Goal: Check status: Check status

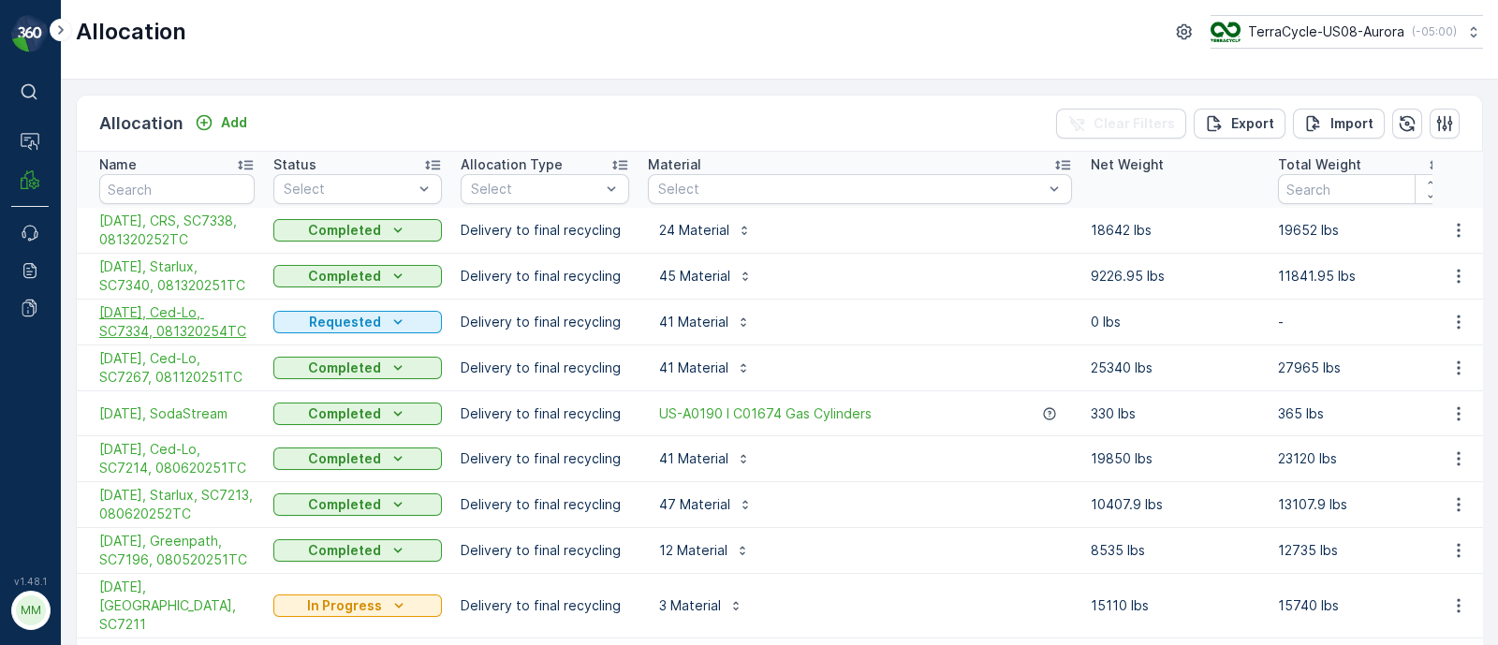
click at [155, 318] on span "[DATE], Ced-Lo, SC7334, 081320254TC" at bounding box center [176, 321] width 155 height 37
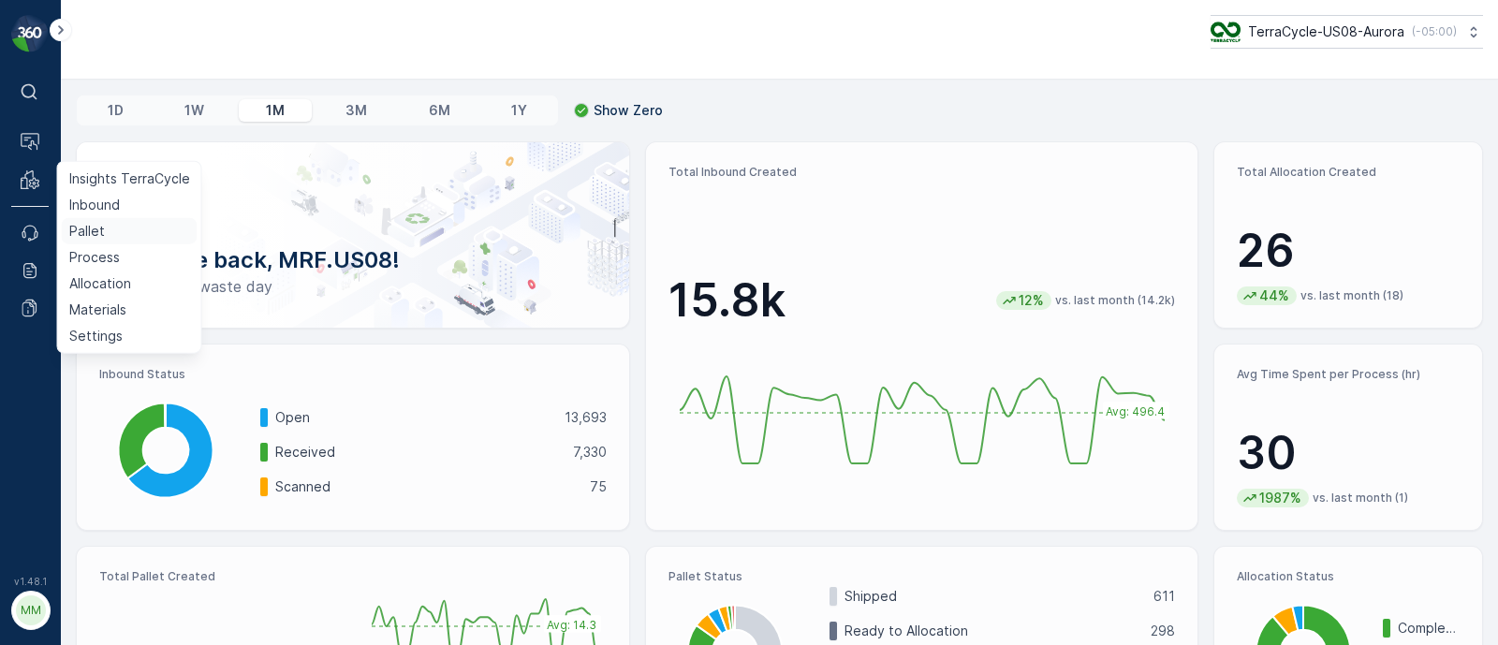
click at [87, 228] on p "Pallet" at bounding box center [87, 231] width 36 height 19
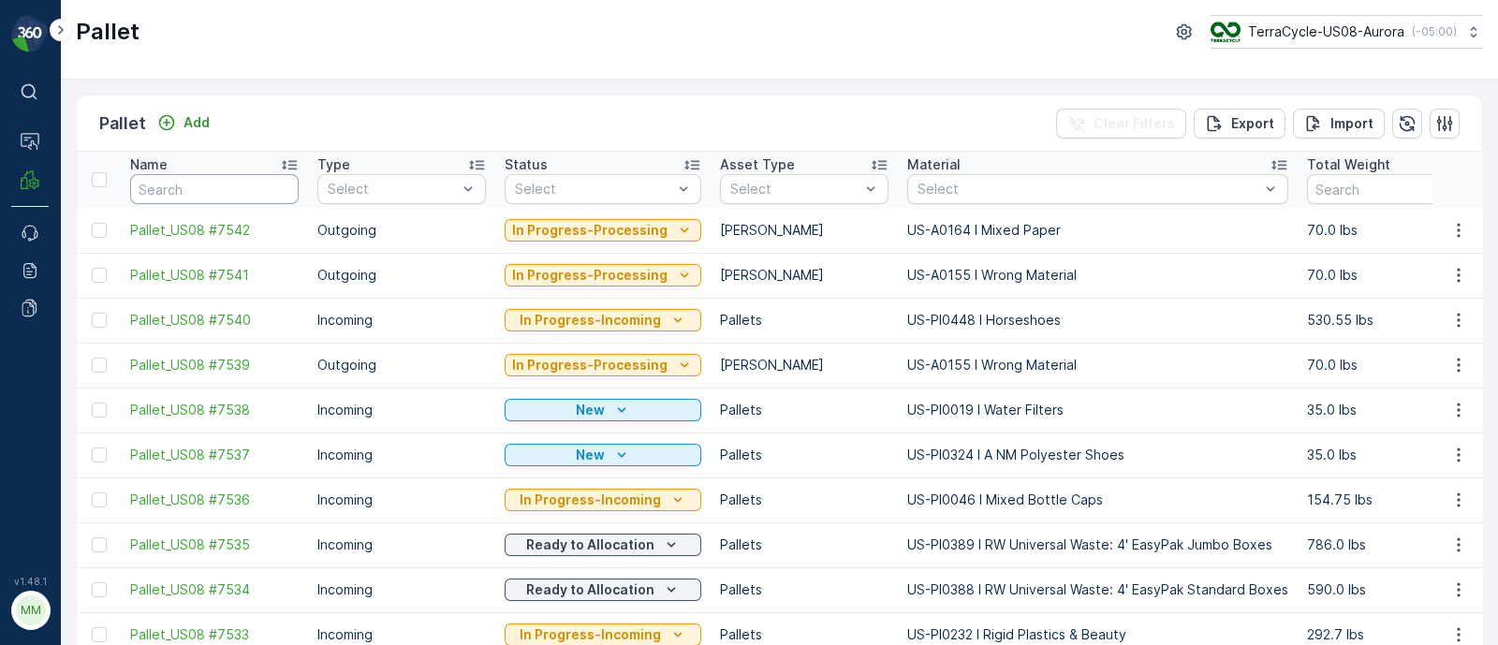
click at [158, 186] on input "text" at bounding box center [214, 189] width 169 height 30
click at [908, 182] on div "Select" at bounding box center [1098, 189] width 381 height 30
click at [930, 182] on div at bounding box center [1089, 189] width 346 height 15
type input "232"
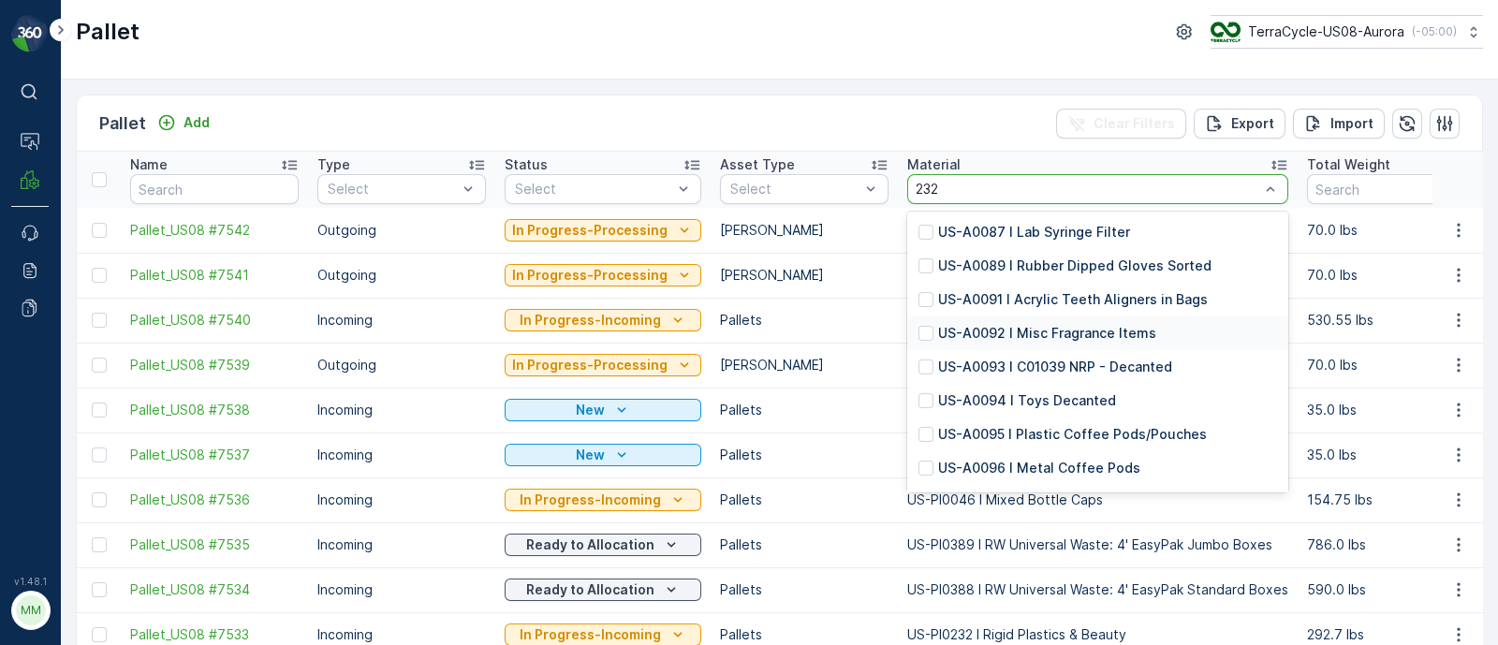
scroll to position [97, 0]
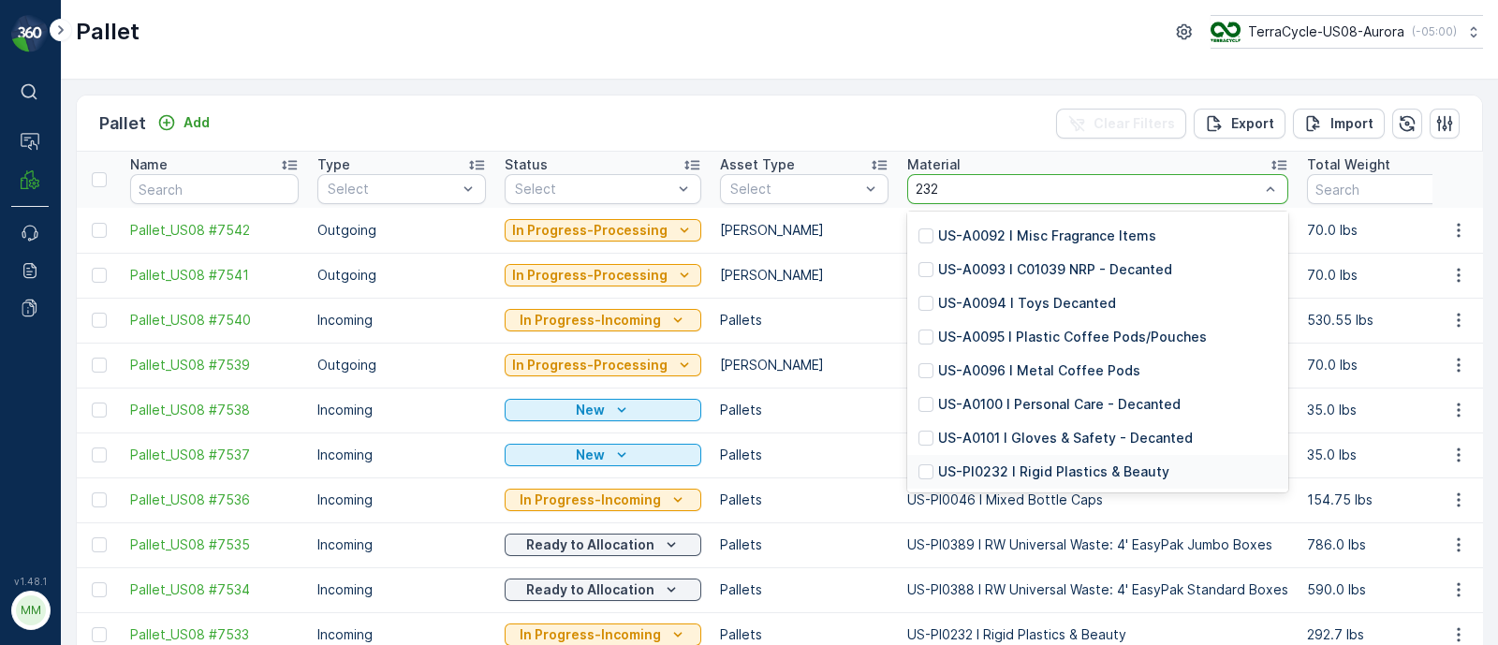
click at [1024, 480] on div "US-PI0232 I Rigid Plastics & Beauty" at bounding box center [1098, 472] width 381 height 34
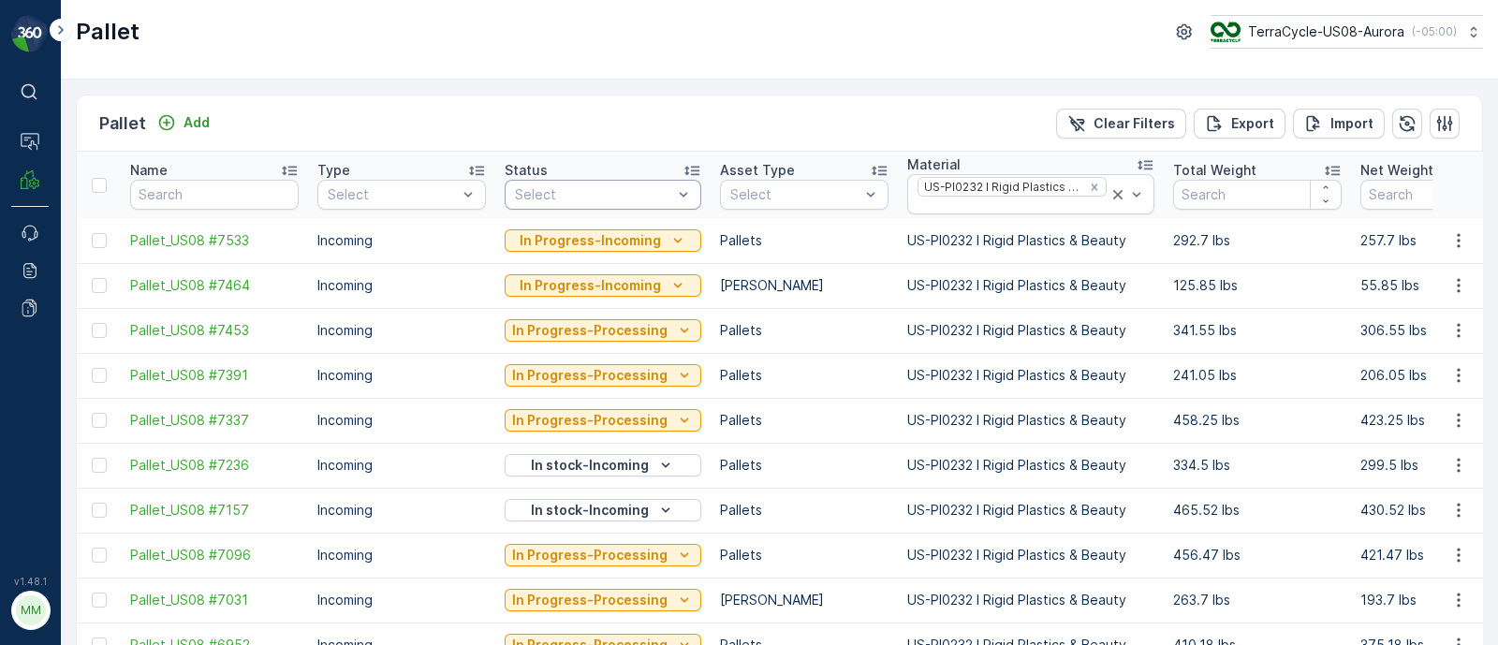
click at [574, 199] on div at bounding box center [593, 194] width 161 height 15
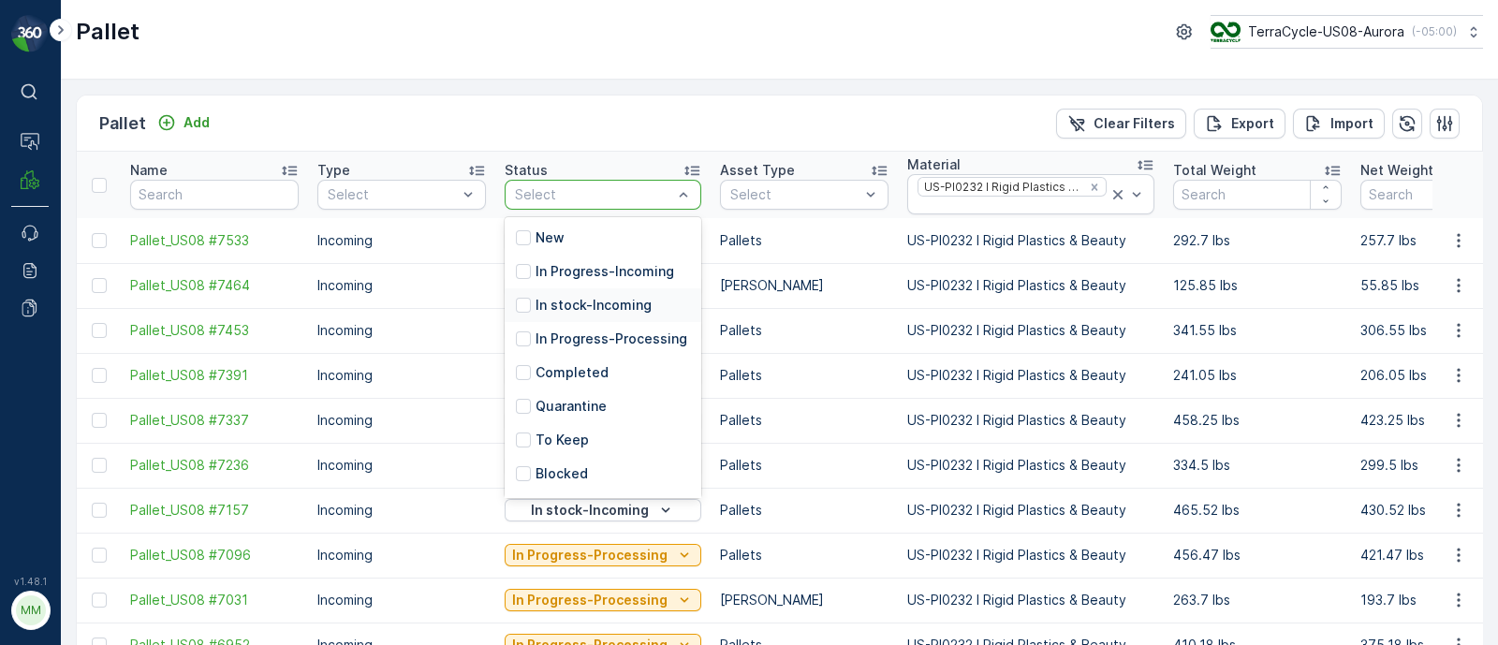
click at [543, 304] on p "In stock-Incoming" at bounding box center [594, 305] width 116 height 19
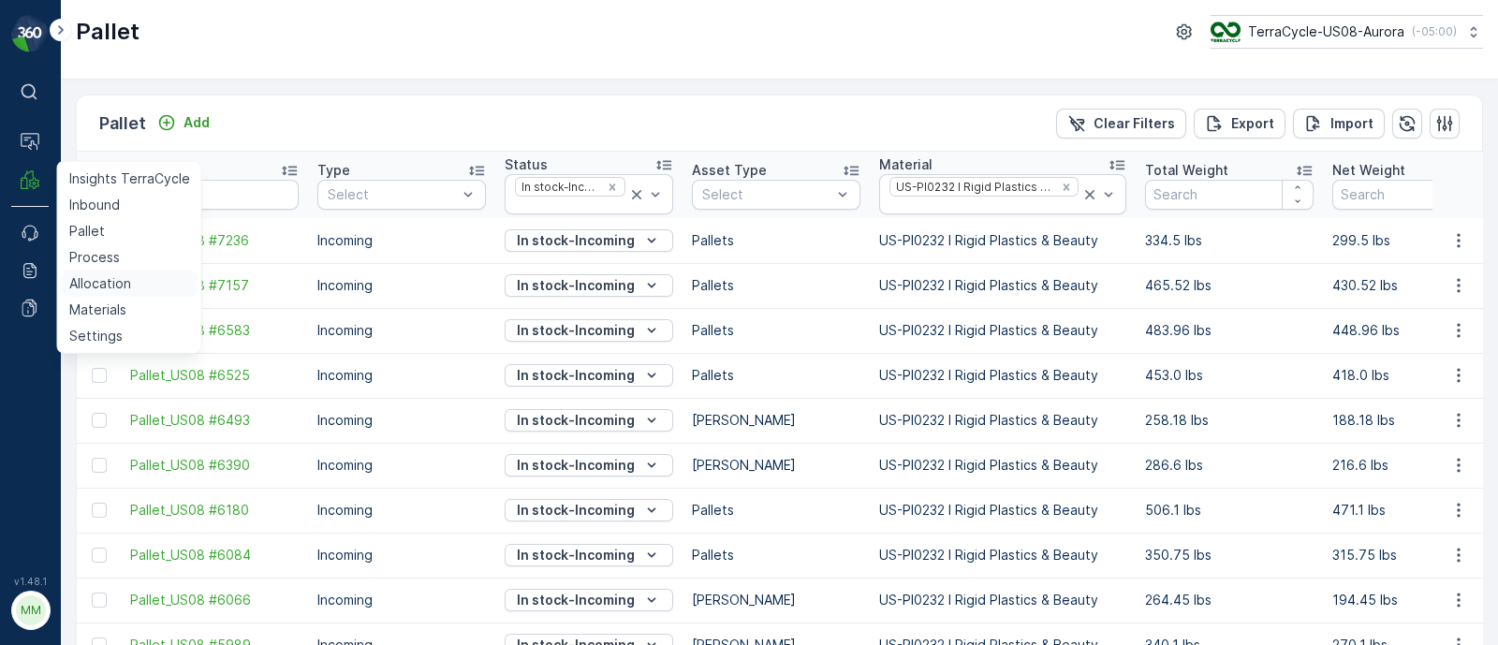
drag, startPoint x: 105, startPoint y: 285, endPoint x: 109, endPoint y: 274, distance: 11.0
click at [105, 285] on p "Allocation" at bounding box center [100, 283] width 62 height 19
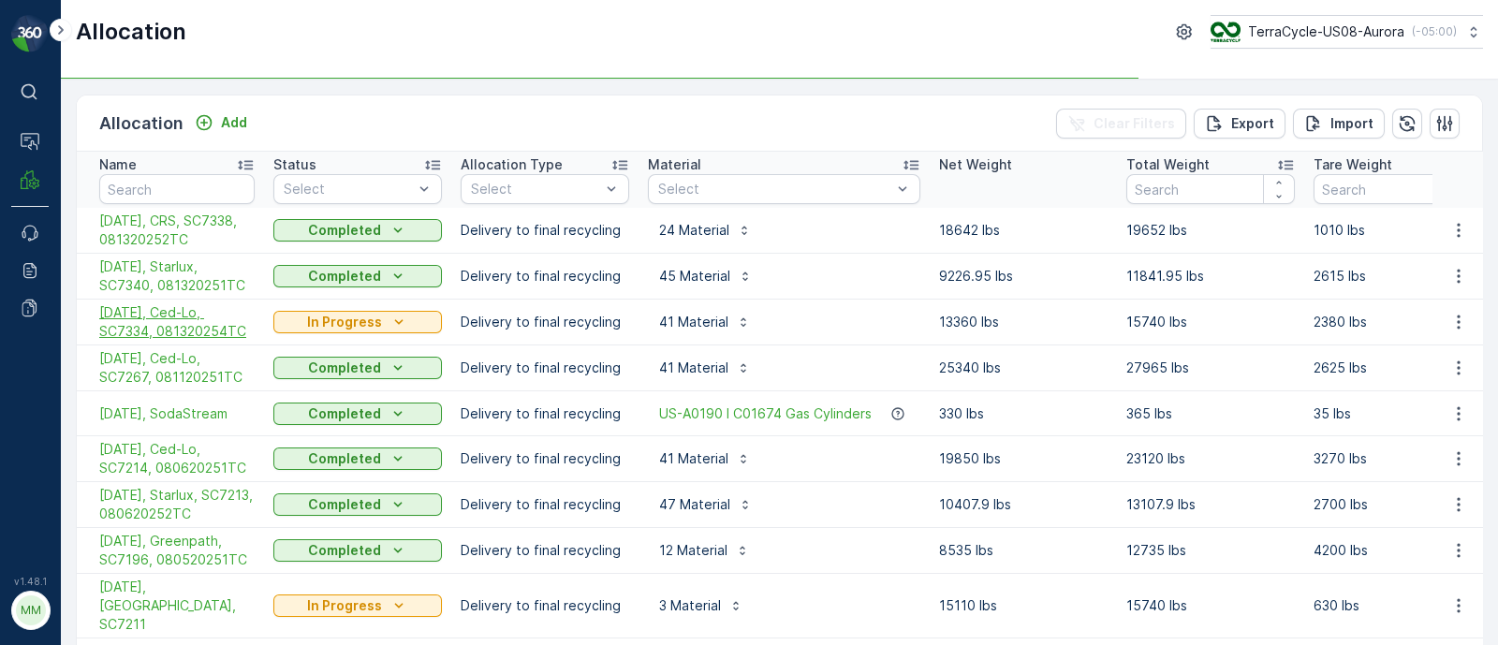
click at [173, 320] on span "[DATE], Ced-Lo, SC7334, 081320254TC" at bounding box center [176, 321] width 155 height 37
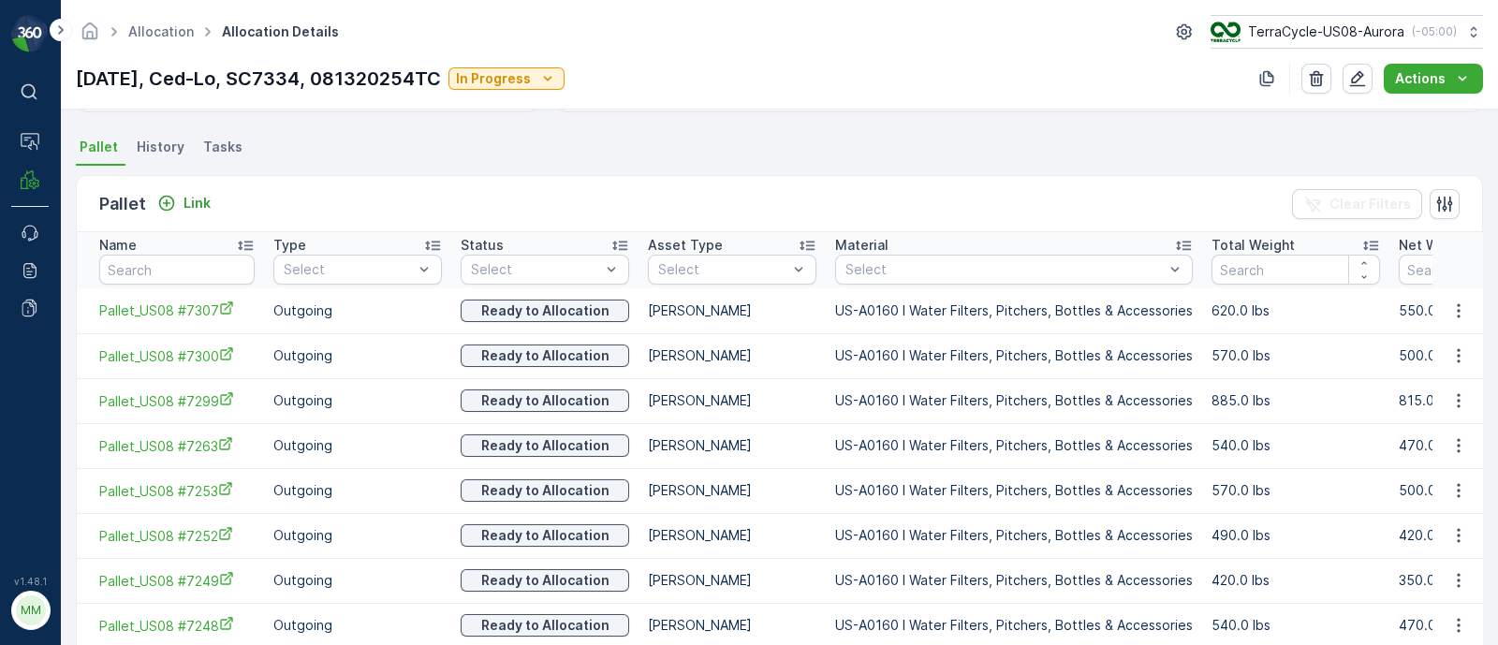
scroll to position [7, 0]
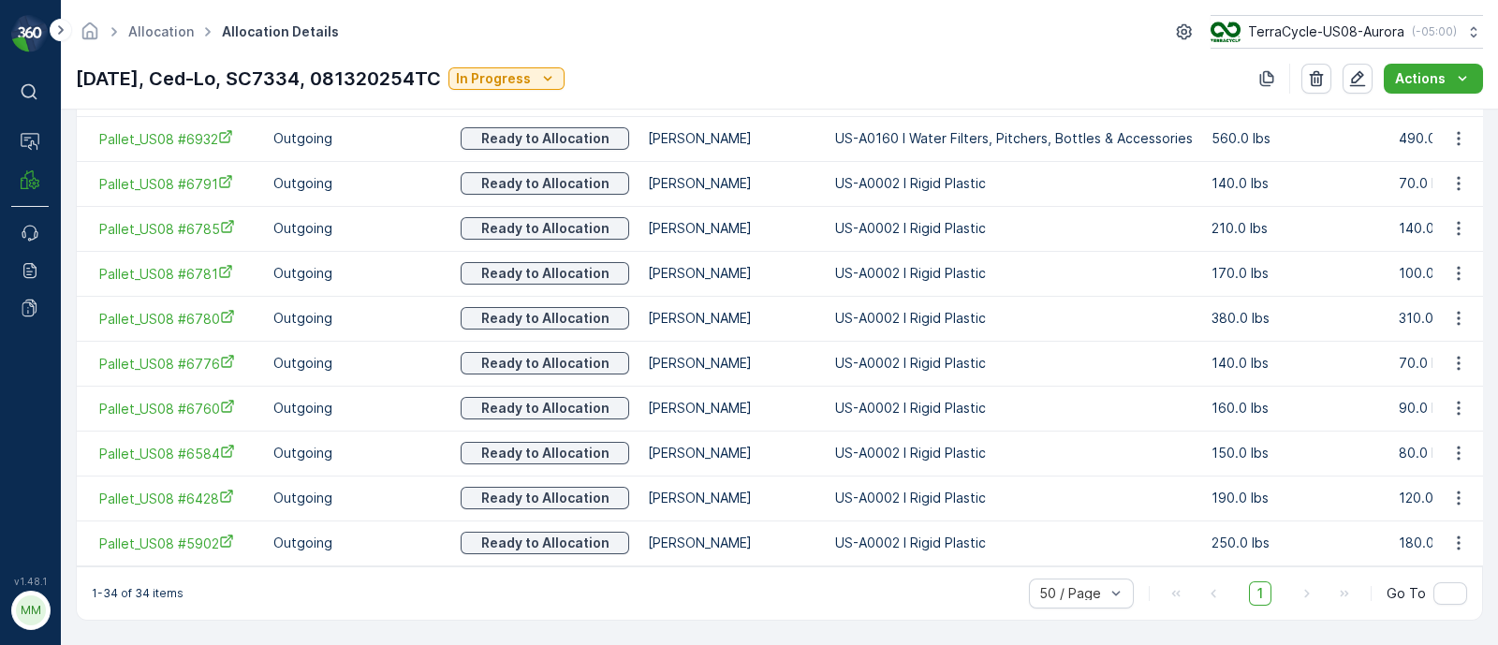
scroll to position [1646, 0]
click at [937, 539] on td "US-A0002 I Rigid Plastic" at bounding box center [1014, 543] width 376 height 45
click at [922, 493] on td "US-A0002 I Rigid Plastic" at bounding box center [1014, 498] width 376 height 45
click at [922, 450] on td "US-A0002 I Rigid Plastic" at bounding box center [1014, 453] width 376 height 45
click at [931, 402] on td "US-A0002 I Rigid Plastic" at bounding box center [1014, 408] width 376 height 45
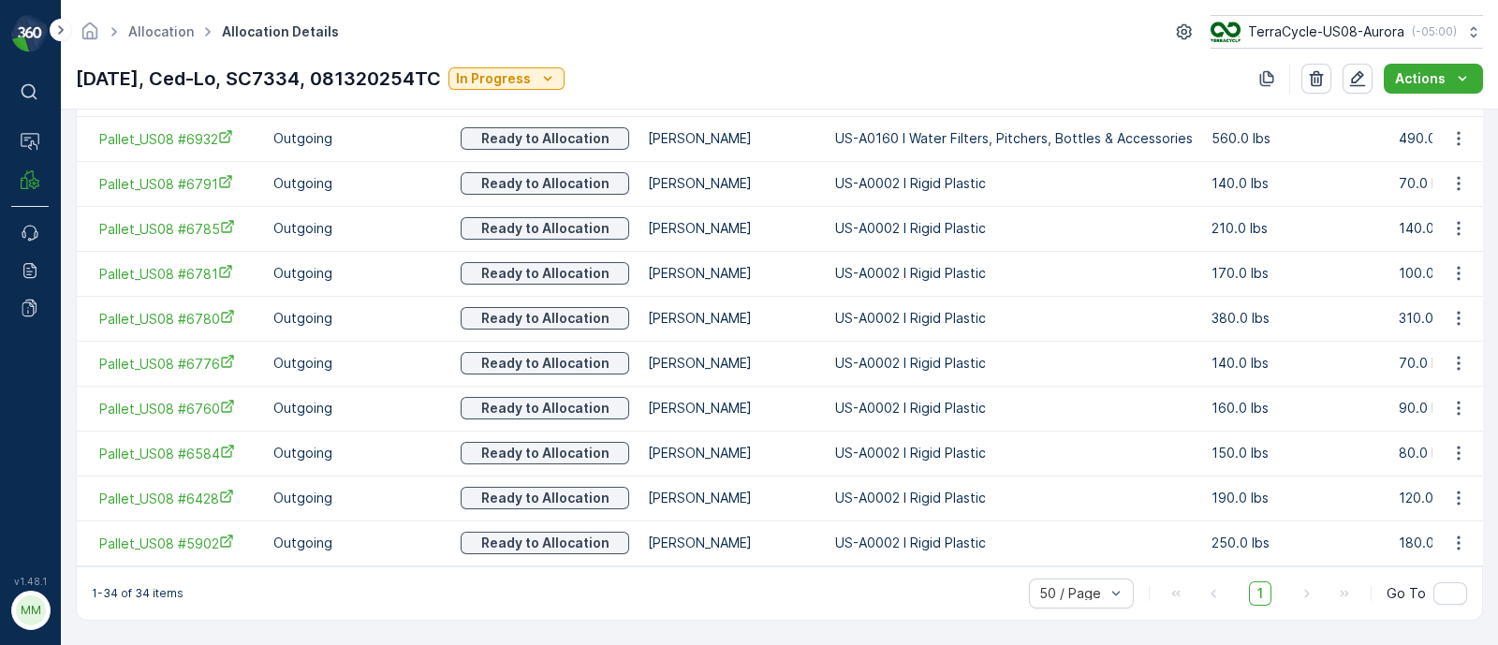
click at [932, 368] on td "US-A0002 I Rigid Plastic" at bounding box center [1014, 363] width 376 height 45
click at [937, 315] on td "US-A0002 I Rigid Plastic" at bounding box center [1014, 318] width 376 height 45
click at [934, 264] on td "US-A0002 I Rigid Plastic" at bounding box center [1014, 273] width 376 height 45
click at [949, 215] on td "US-A0002 I Rigid Plastic" at bounding box center [1014, 228] width 376 height 45
click at [952, 166] on td "US-A0002 I Rigid Plastic" at bounding box center [1014, 183] width 376 height 45
